Goal: Information Seeking & Learning: Learn about a topic

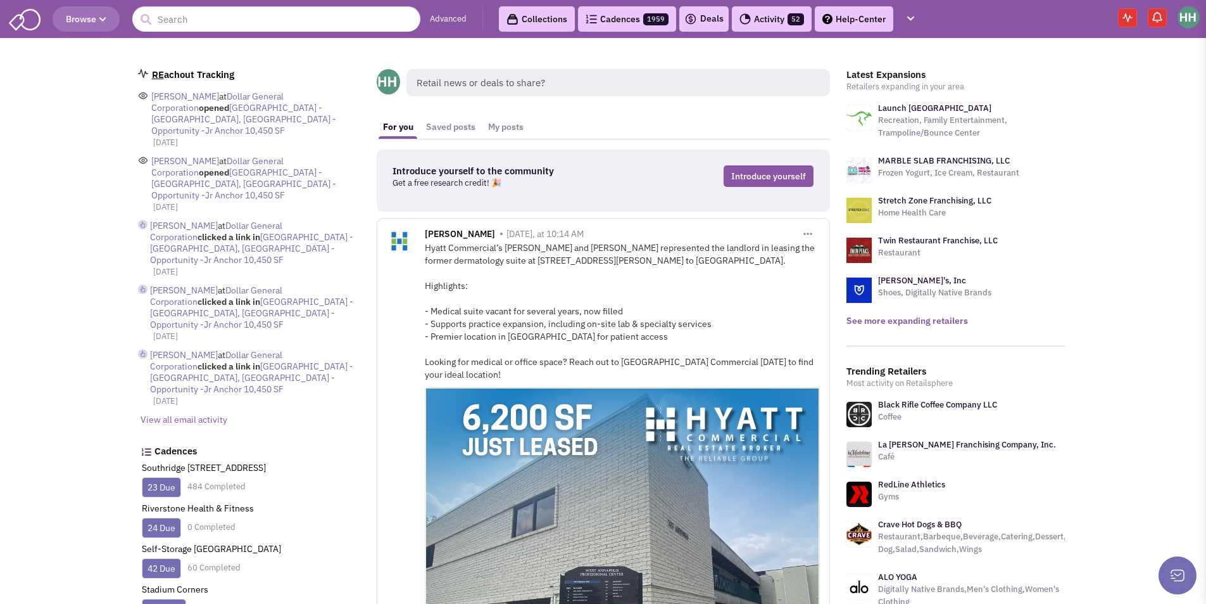
click at [937, 321] on link "See more expanding retailers" at bounding box center [908, 320] width 122 height 11
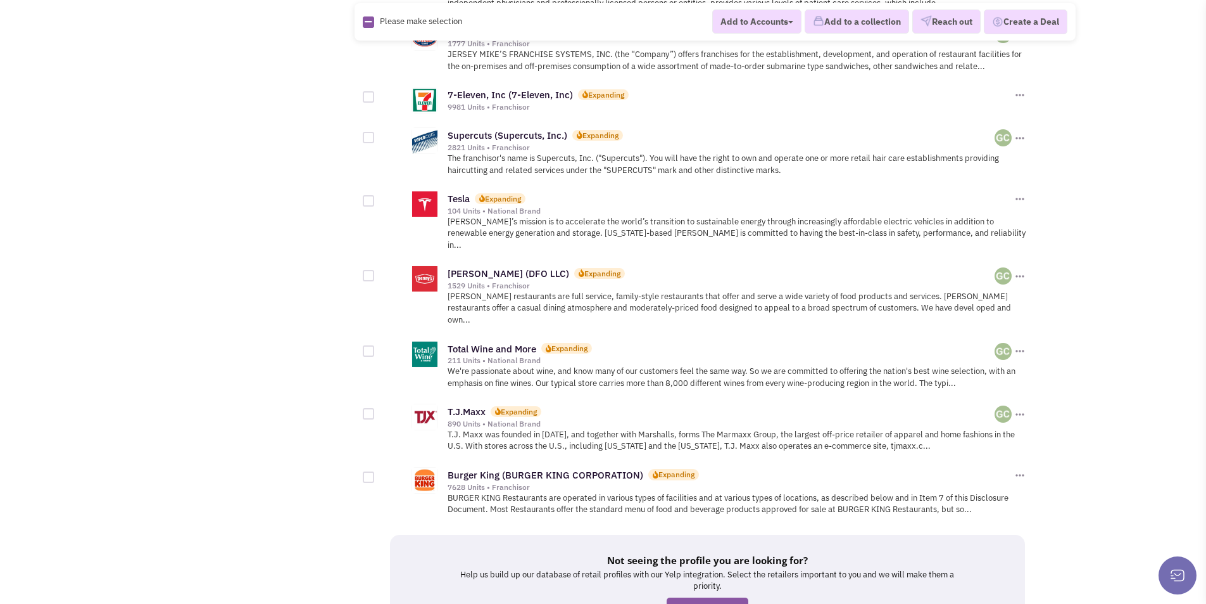
scroll to position [1331, 0]
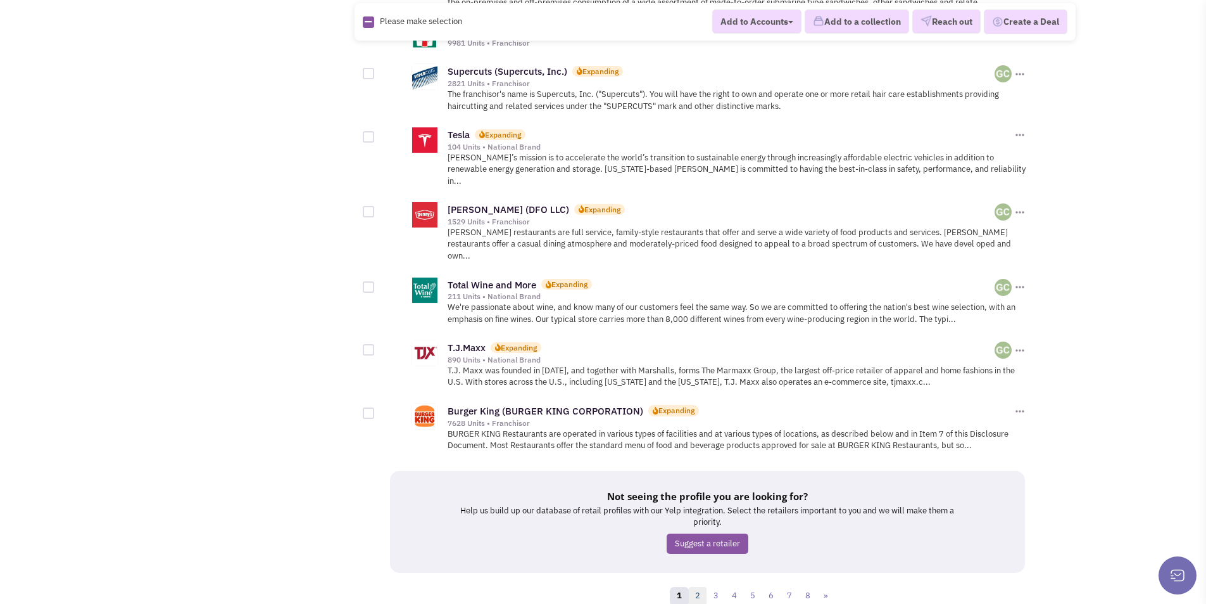
click at [699, 586] on link "2" at bounding box center [697, 595] width 19 height 19
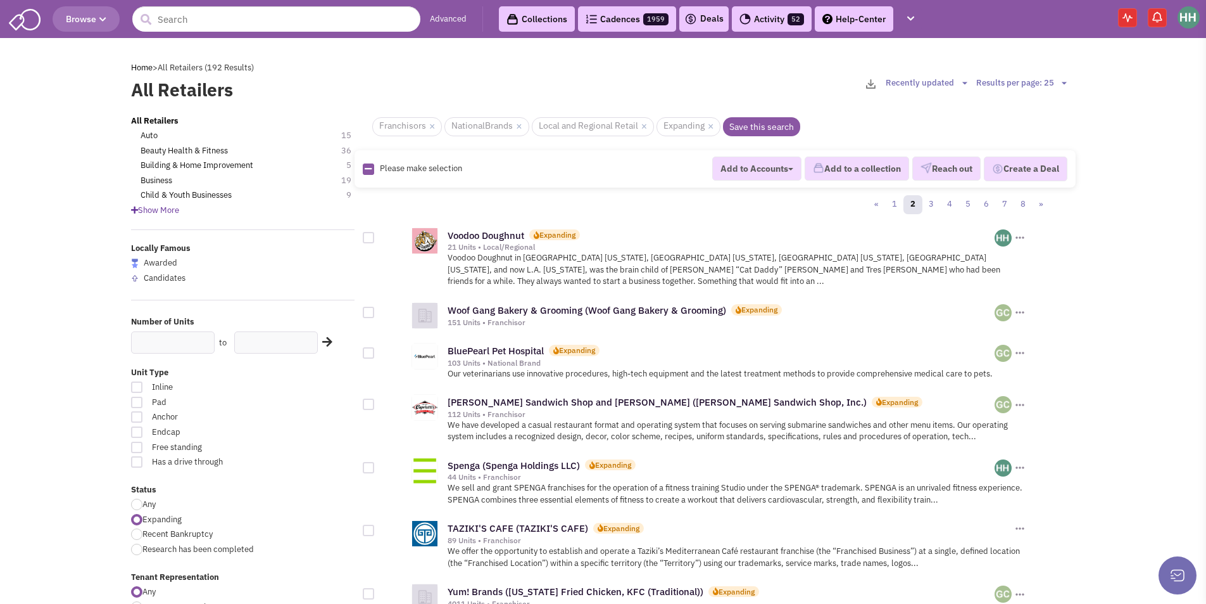
click at [92, 19] on span "Browse" at bounding box center [86, 18] width 41 height 11
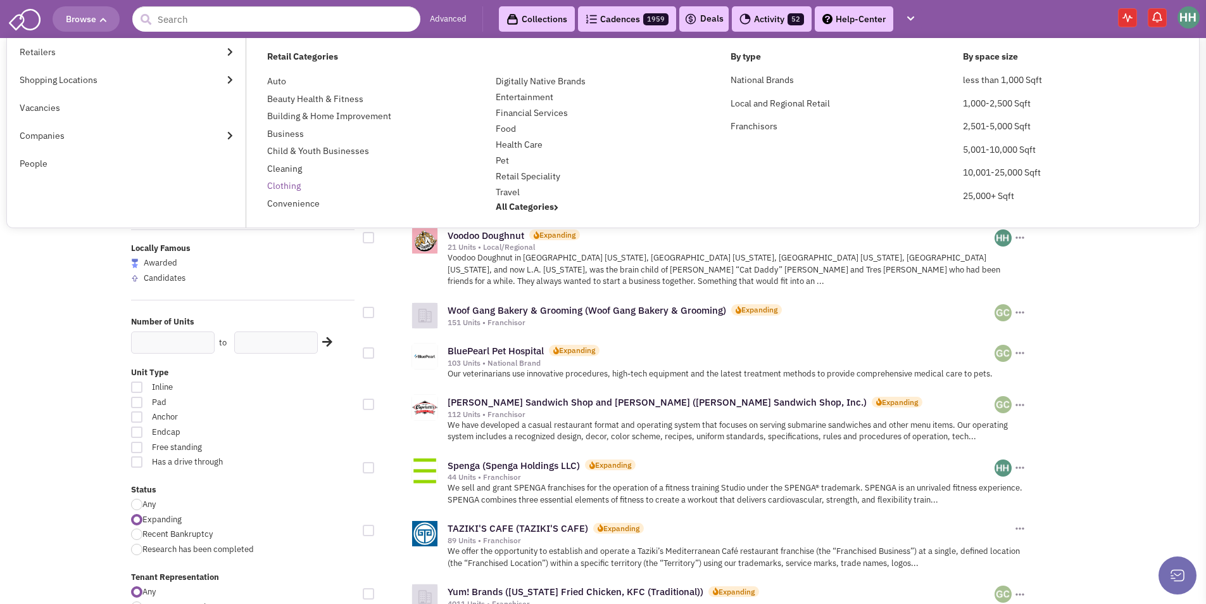
click at [284, 187] on link "Clothing" at bounding box center [284, 185] width 34 height 11
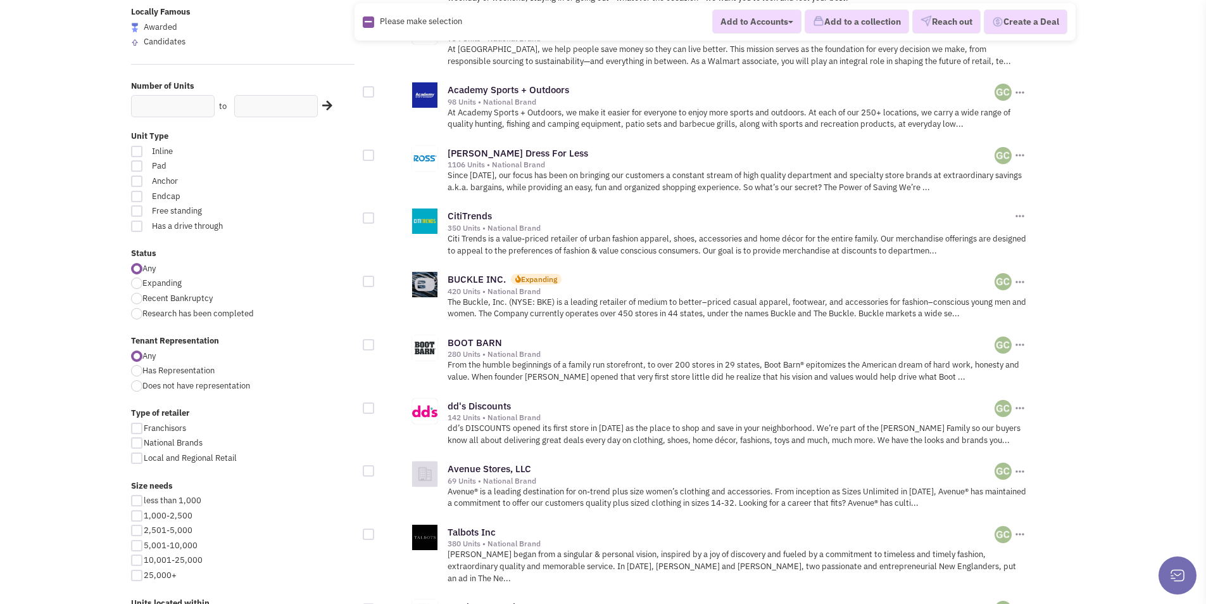
scroll to position [253, 0]
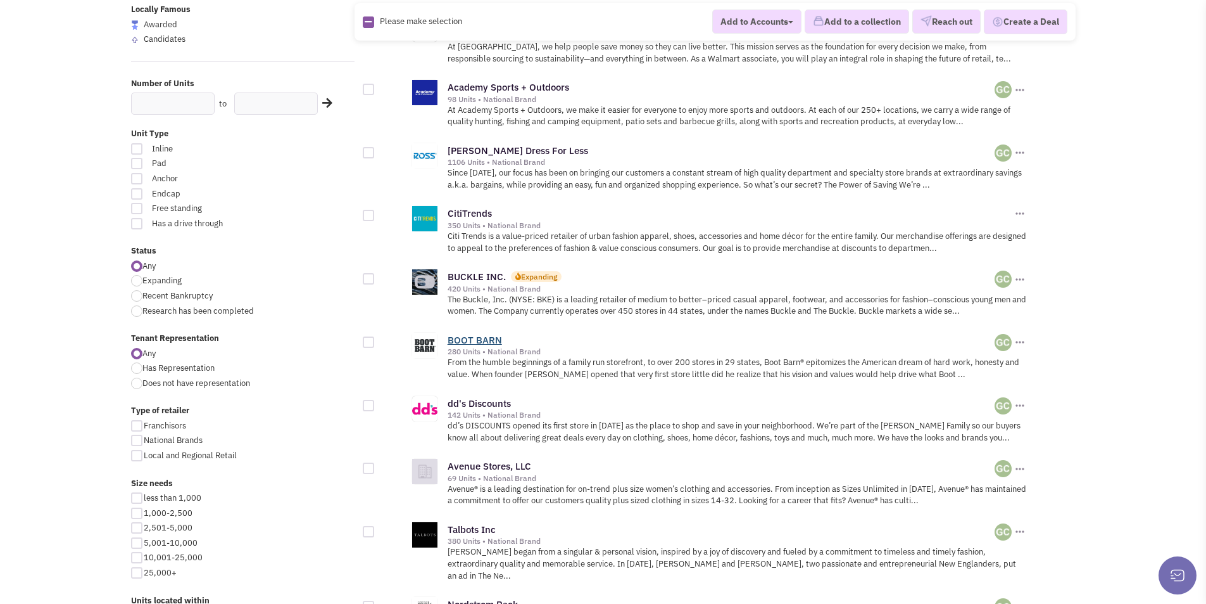
click at [483, 343] on link "BOOT BARN" at bounding box center [475, 340] width 54 height 12
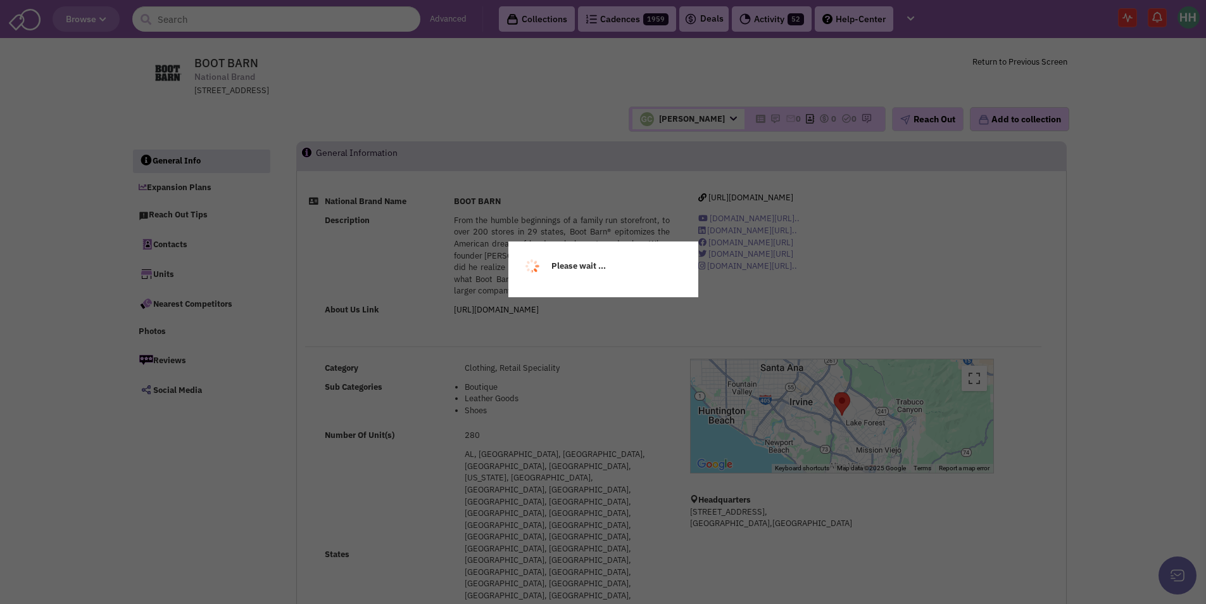
select select
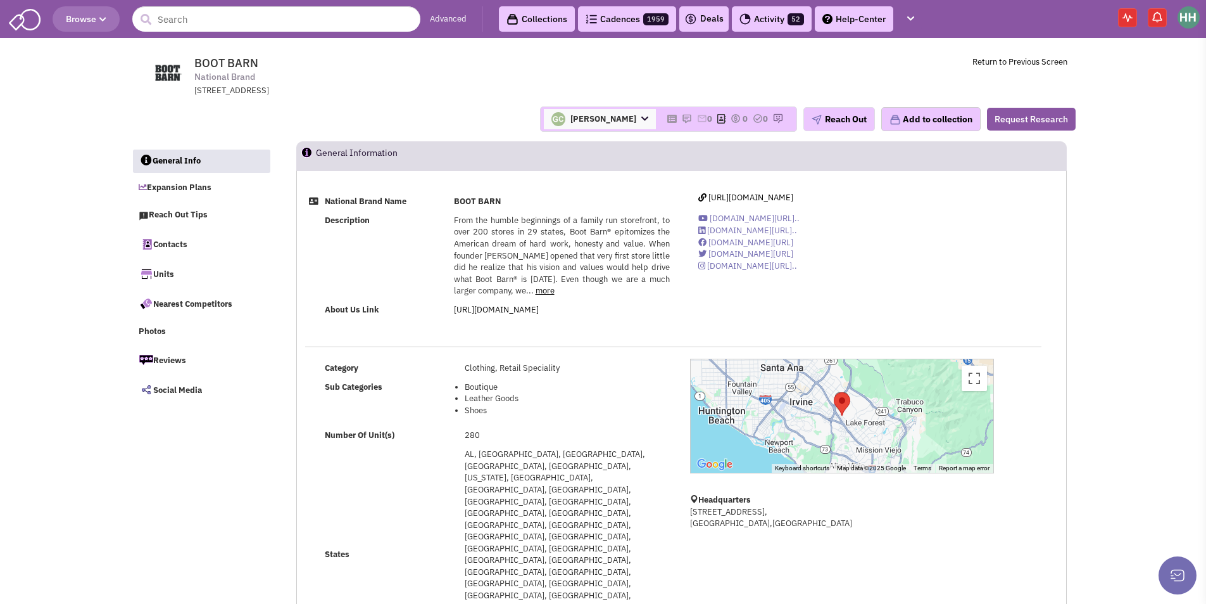
select select
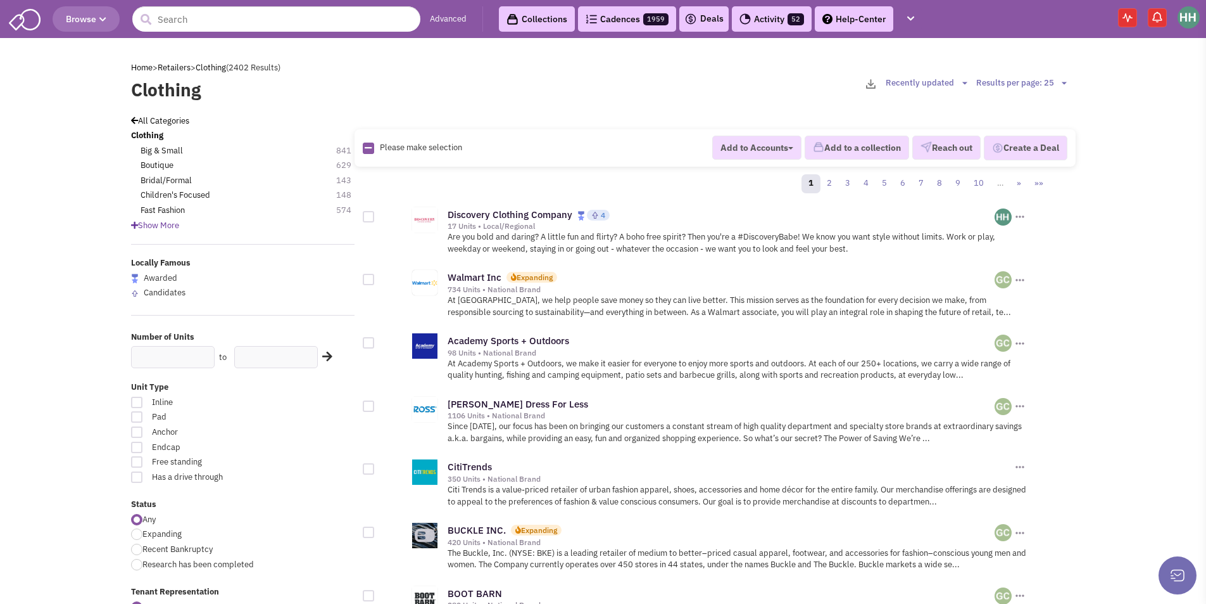
click at [450, 15] on link "Advanced" at bounding box center [448, 19] width 37 height 12
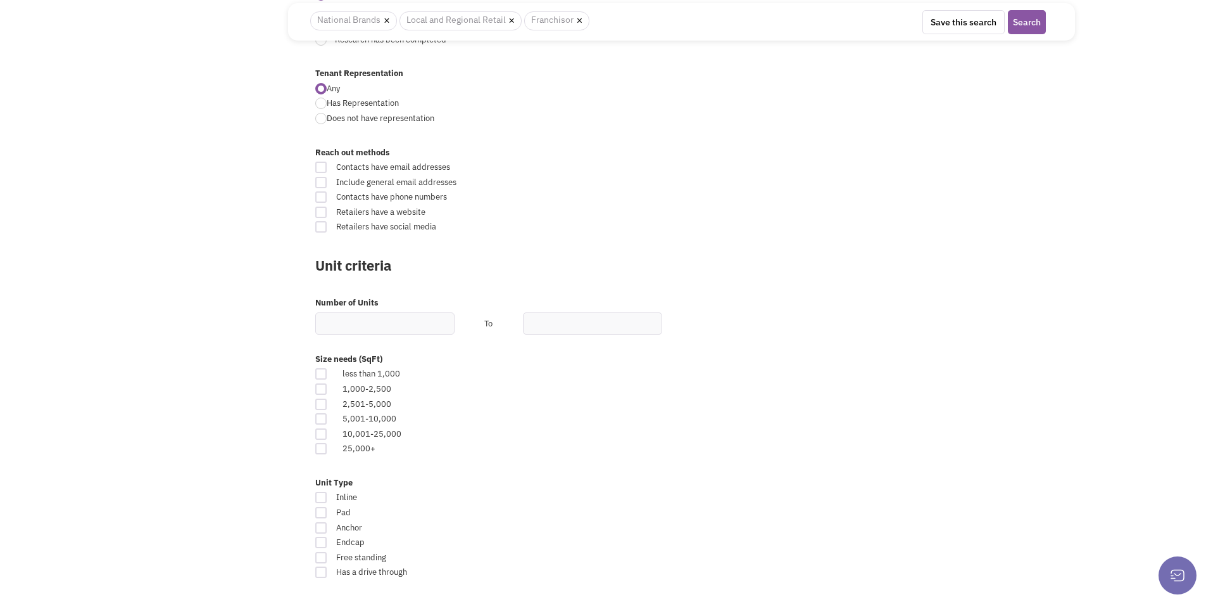
scroll to position [507, 0]
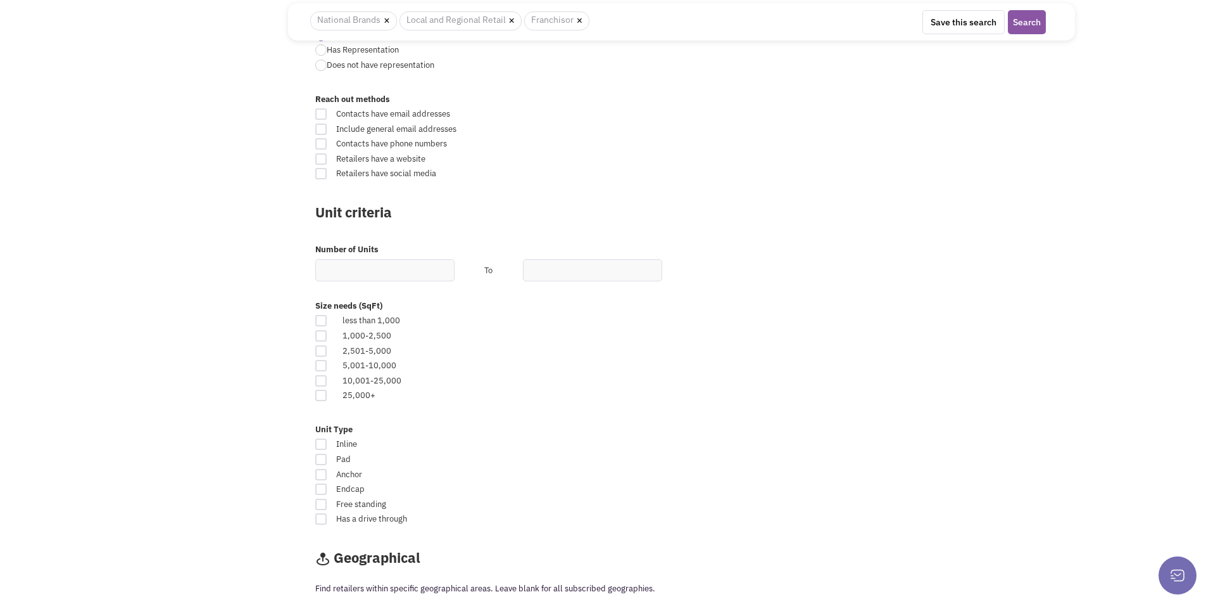
click at [323, 353] on div at bounding box center [320, 350] width 11 height 11
click at [328, 353] on input "checkbox" at bounding box center [332, 352] width 8 height 8
checkbox input "true"
click at [320, 369] on div at bounding box center [320, 365] width 11 height 11
click at [328, 369] on input "checkbox" at bounding box center [332, 366] width 8 height 8
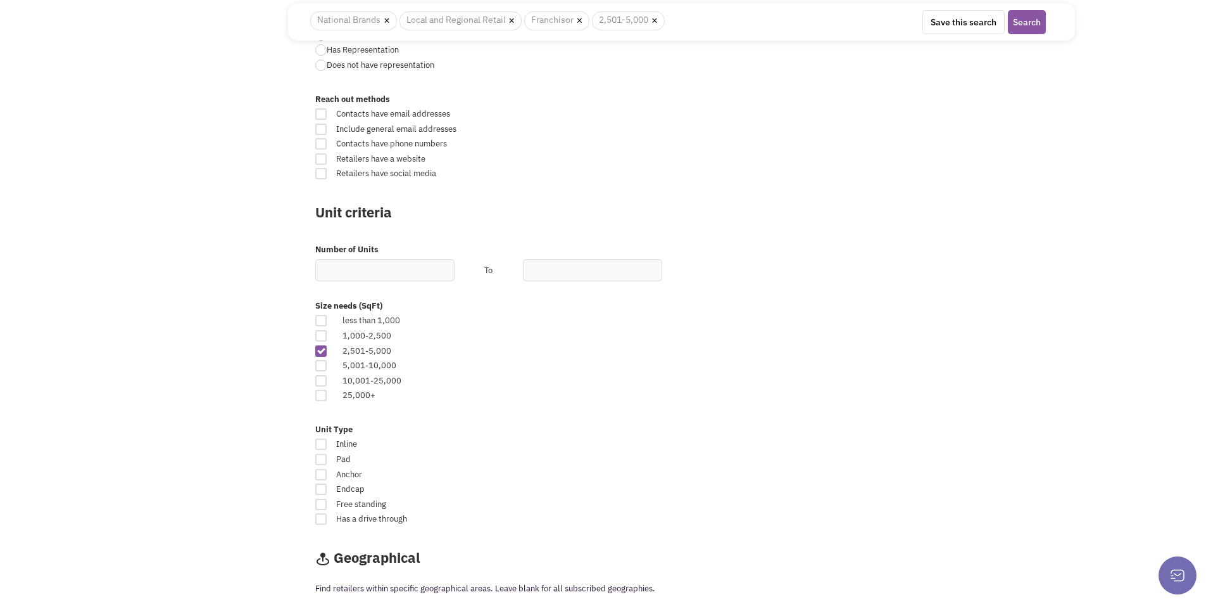
checkbox input "true"
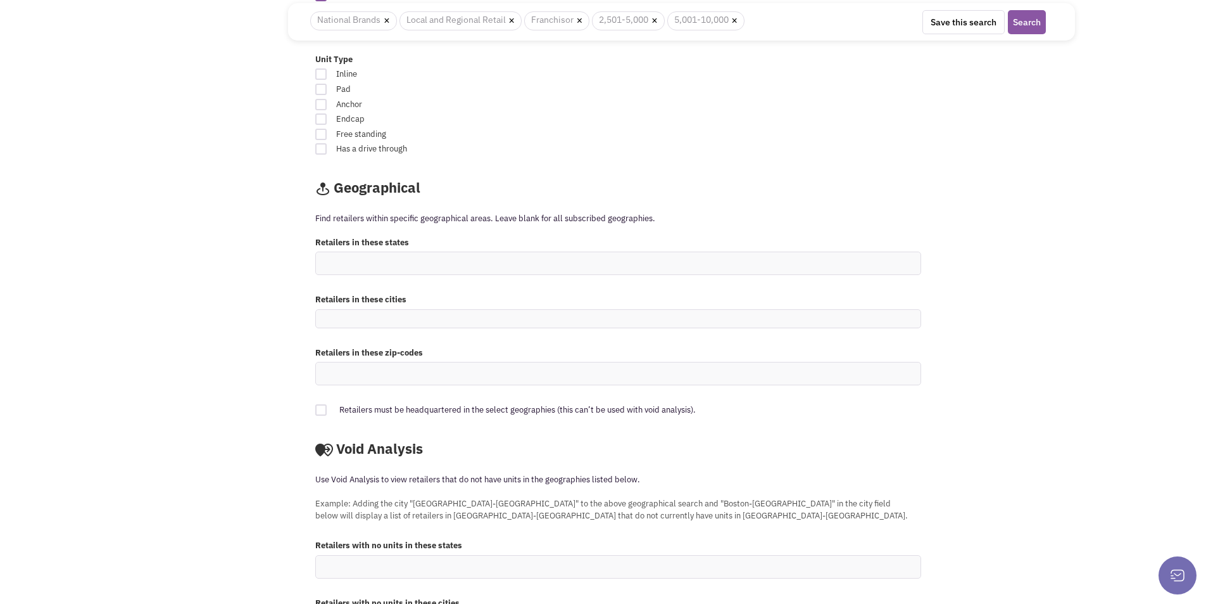
scroll to position [887, 0]
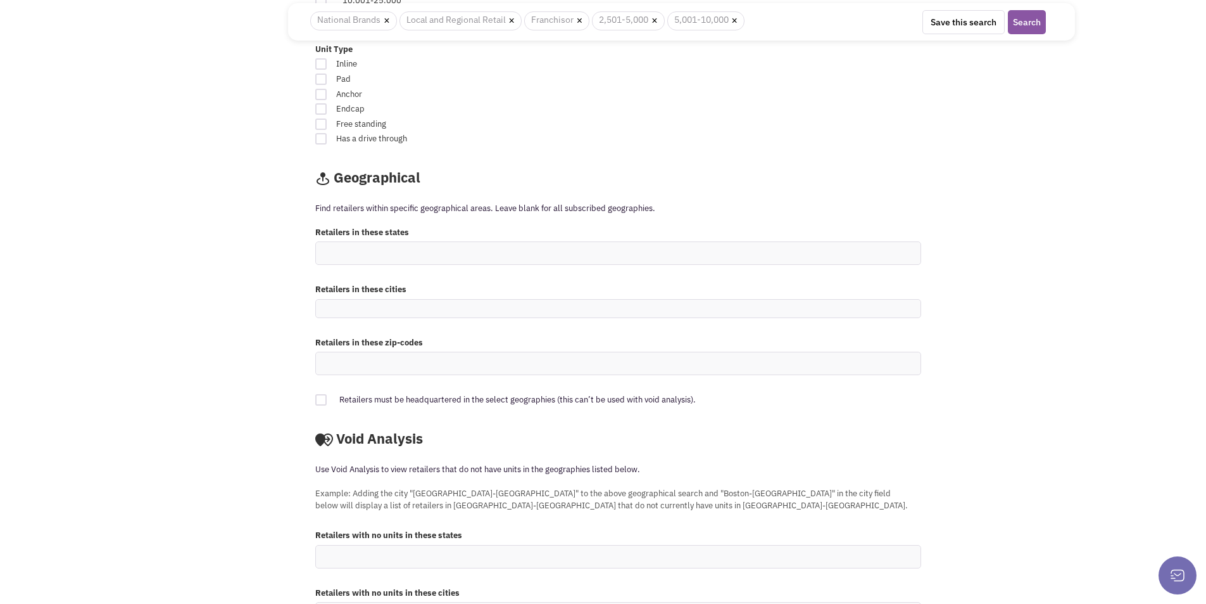
click at [374, 311] on ul at bounding box center [618, 309] width 605 height 18
click at [0, 0] on select at bounding box center [0, 0] width 0 height 0
click at [416, 250] on ul at bounding box center [618, 253] width 605 height 22
click at [0, 0] on select at bounding box center [0, 0] width 0 height 0
click at [358, 248] on ul "M" at bounding box center [618, 253] width 605 height 22
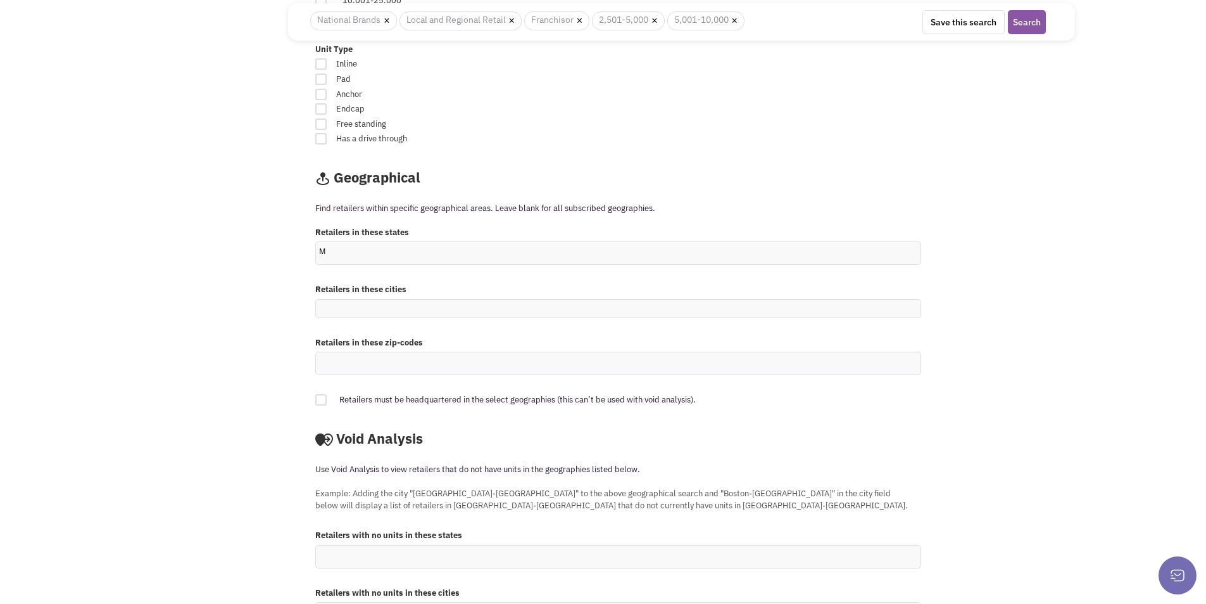
click at [0, 0] on select "M" at bounding box center [0, 0] width 0 height 0
type input "Meryland"
click at [390, 312] on ul at bounding box center [618, 309] width 605 height 18
click at [0, 0] on select at bounding box center [0, 0] width 0 height 0
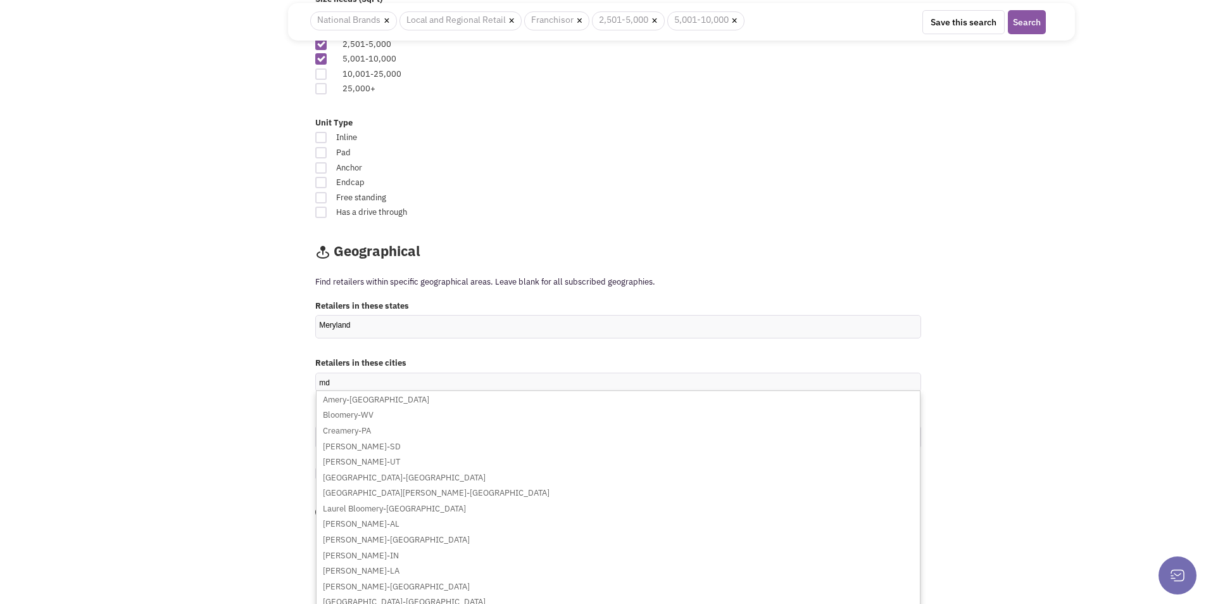
scroll to position [864, 0]
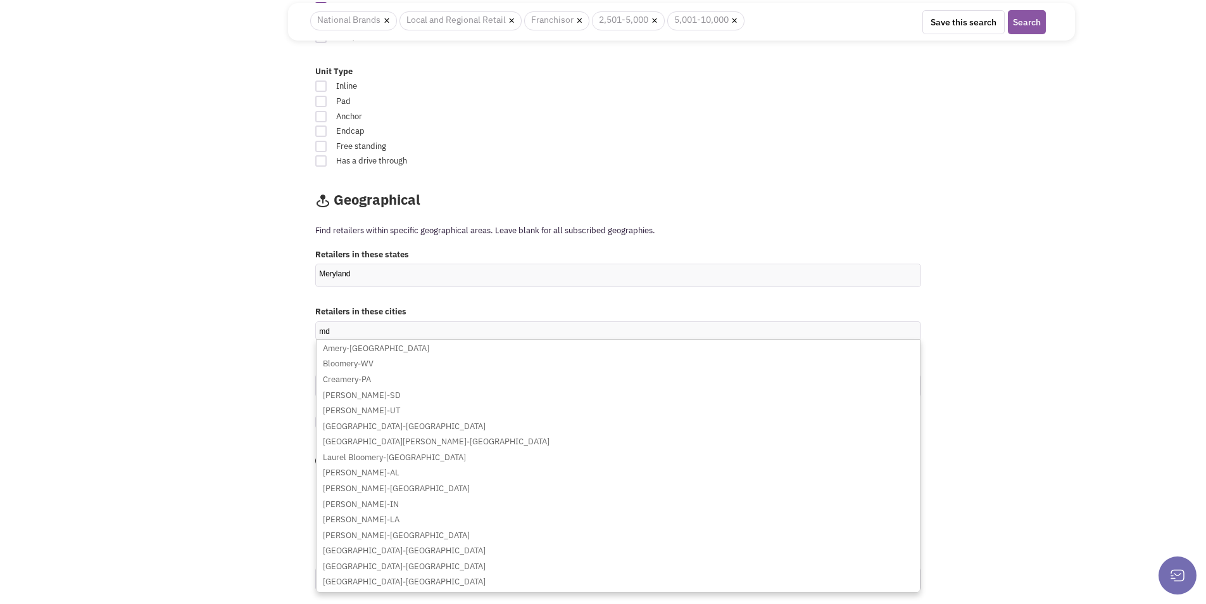
click at [347, 329] on input "md" at bounding box center [333, 331] width 28 height 13
type input "m"
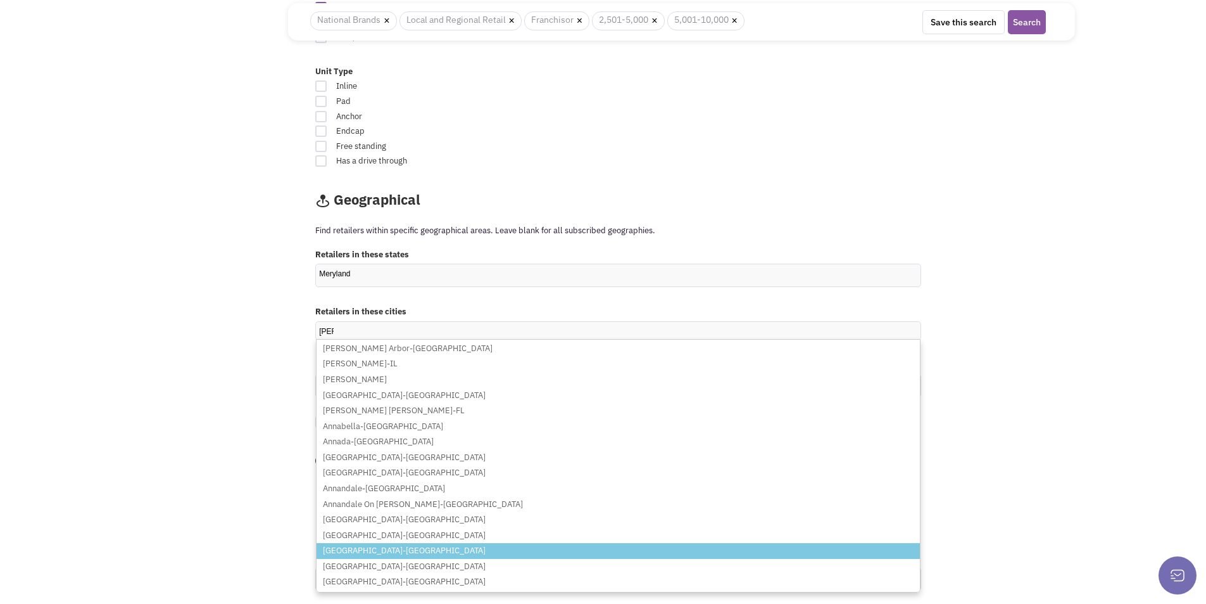
type input "ann"
click at [367, 549] on li "[GEOGRAPHIC_DATA]-[GEOGRAPHIC_DATA]" at bounding box center [619, 551] width 604 height 16
click at [0, 0] on select "ann Ann Arbor-MI Anna-IL Anna-OH Anna-TX Anna Maria-FL Annabella-UT Annada-MO A…" at bounding box center [0, 0] width 0 height 0
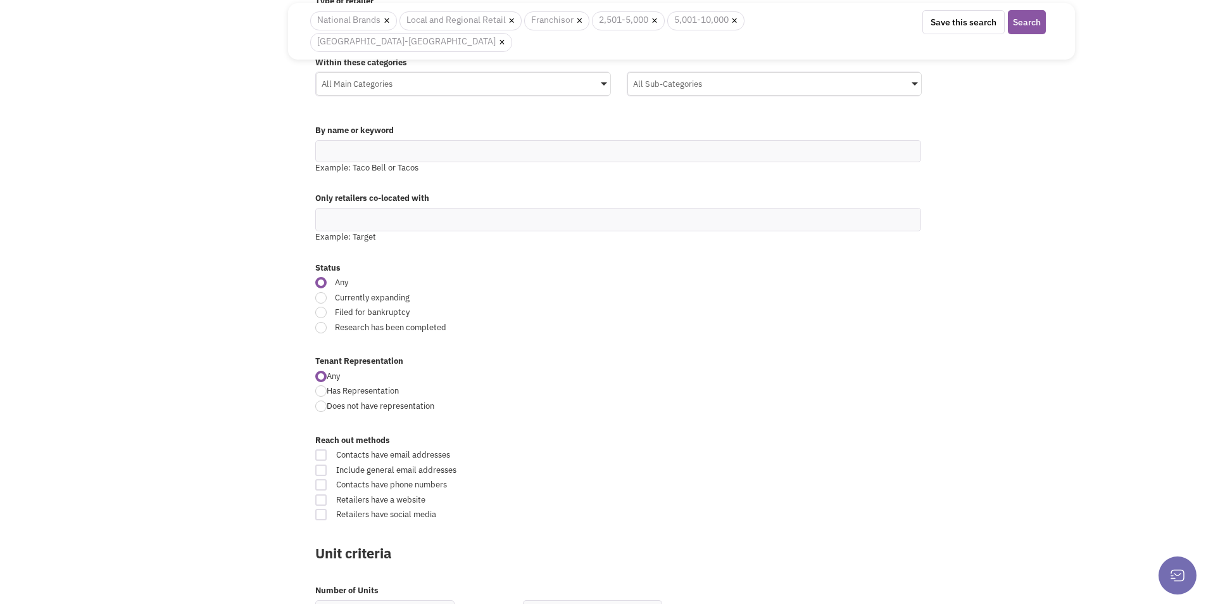
scroll to position [0, 0]
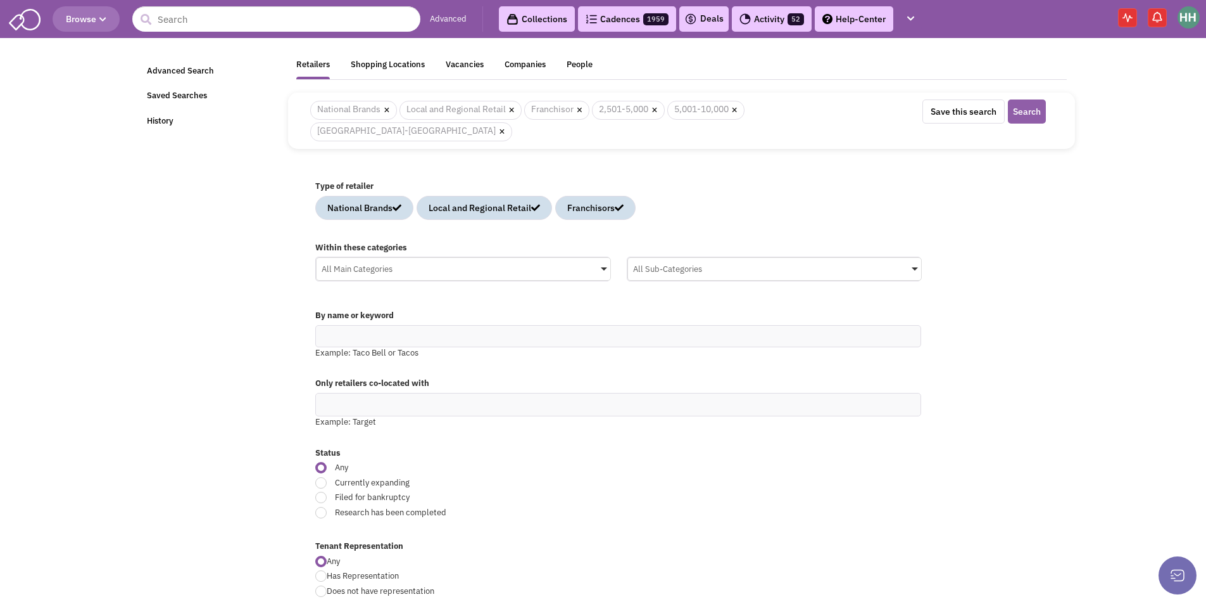
click at [1034, 110] on button "Search" at bounding box center [1027, 111] width 38 height 24
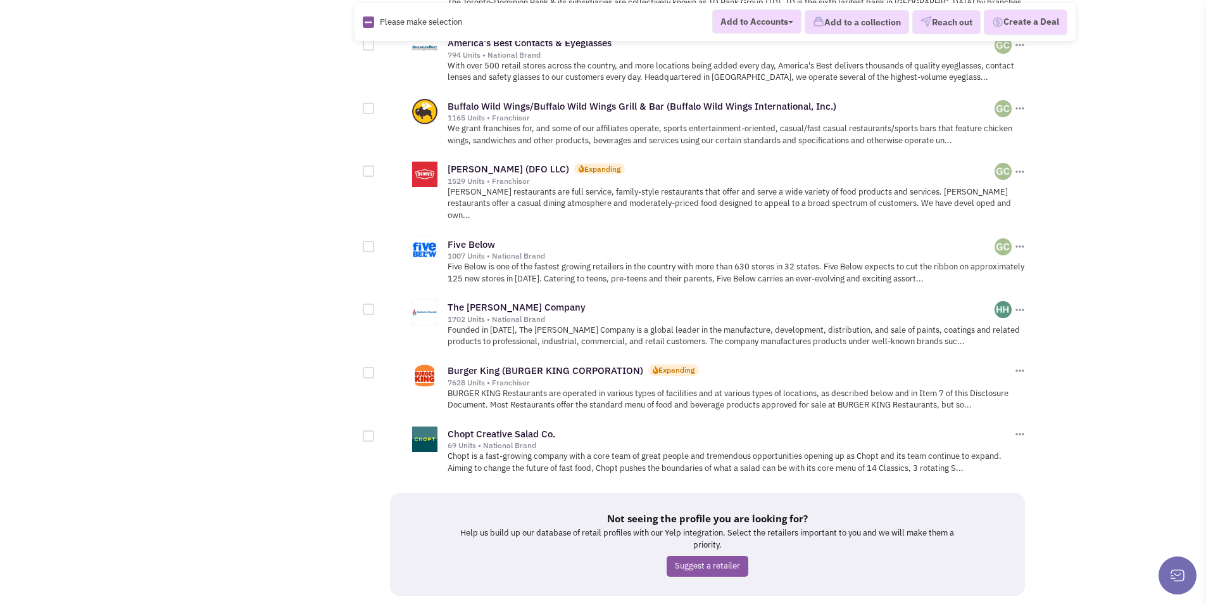
scroll to position [1326, 0]
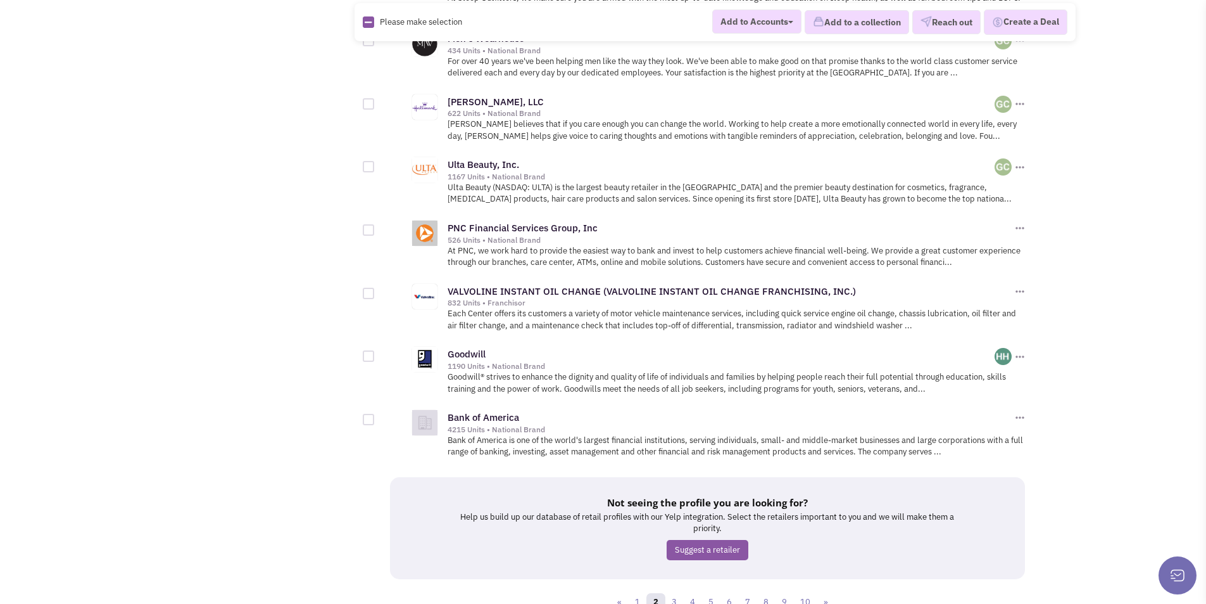
scroll to position [1330, 0]
click at [680, 592] on link "3" at bounding box center [674, 601] width 19 height 19
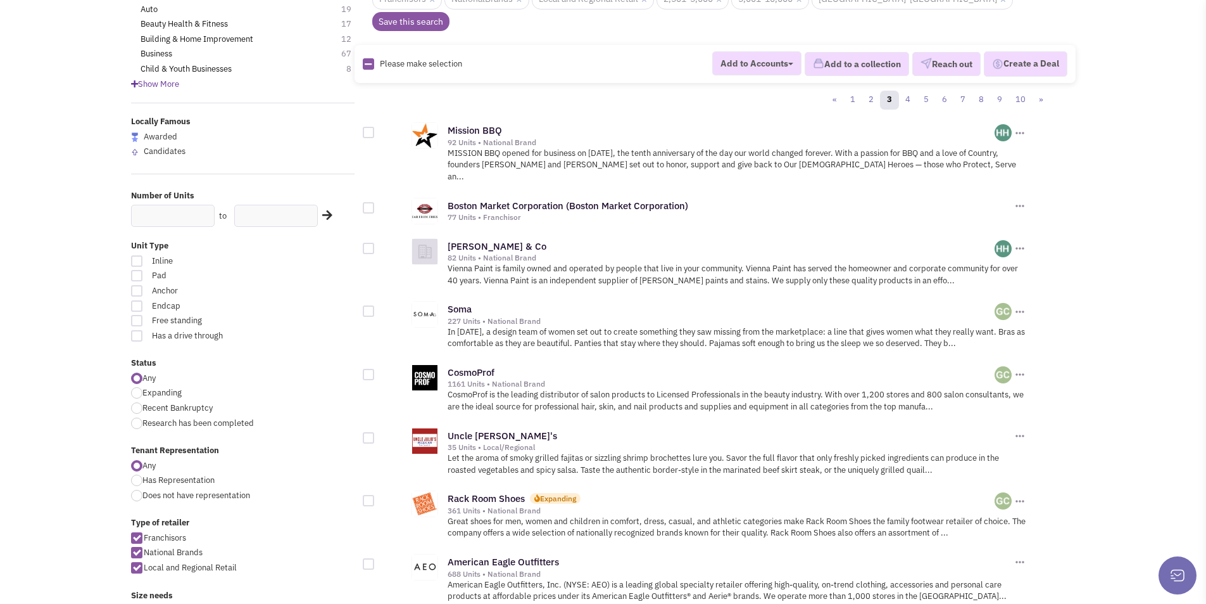
scroll to position [127, 0]
